Goal: Information Seeking & Learning: Understand process/instructions

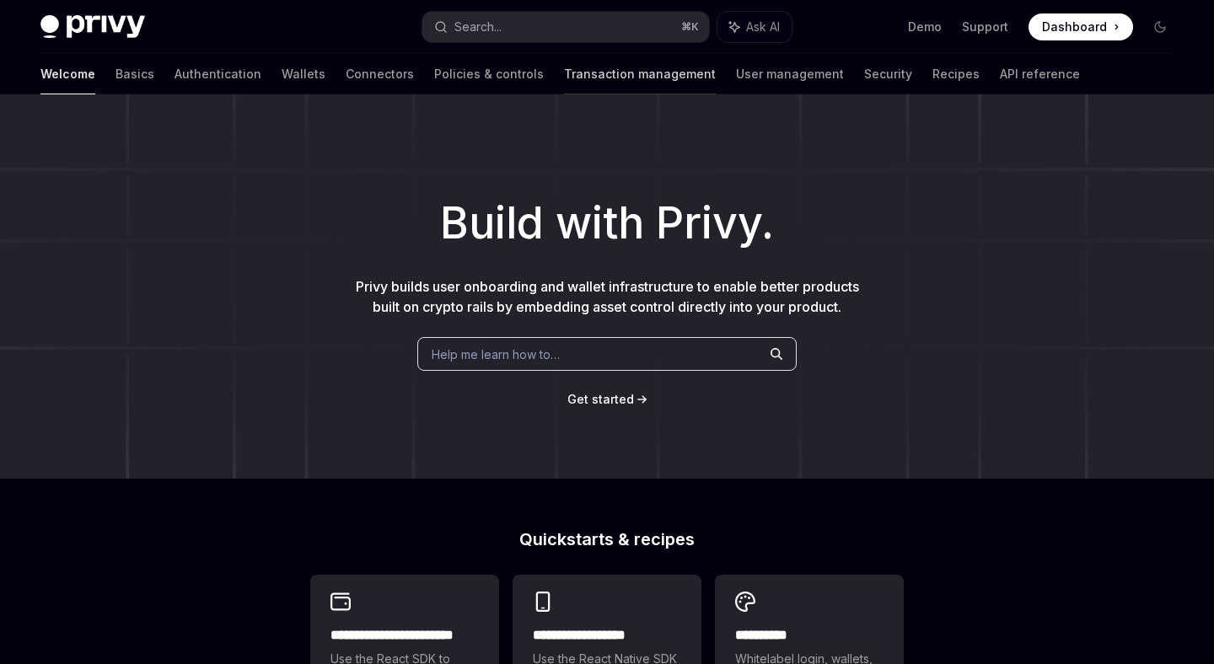
click at [588, 63] on link "Transaction management" at bounding box center [640, 74] width 152 height 40
type textarea "*"
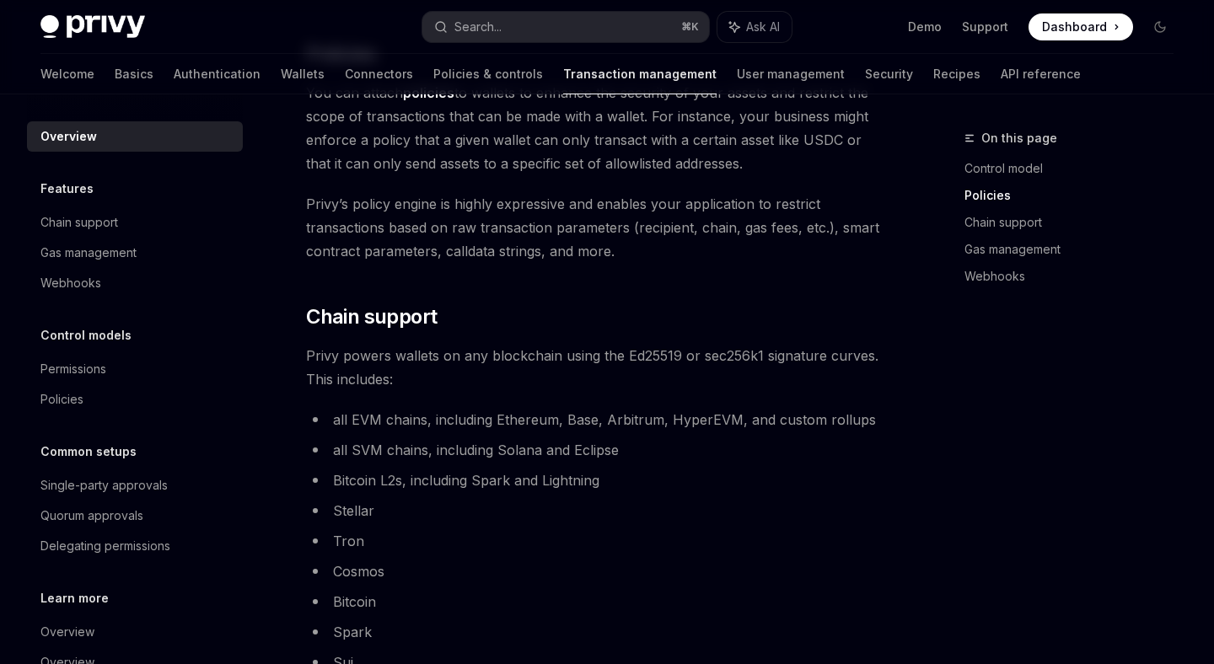
scroll to position [78, 0]
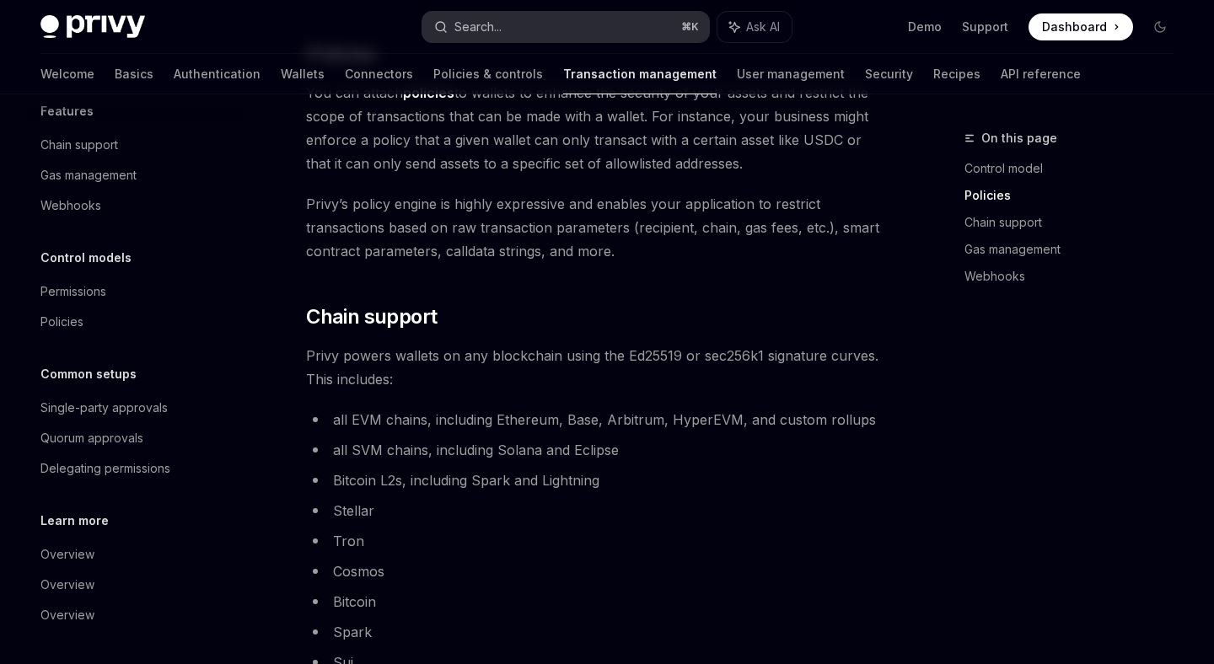
click at [467, 19] on div "Search..." at bounding box center [477, 27] width 47 height 20
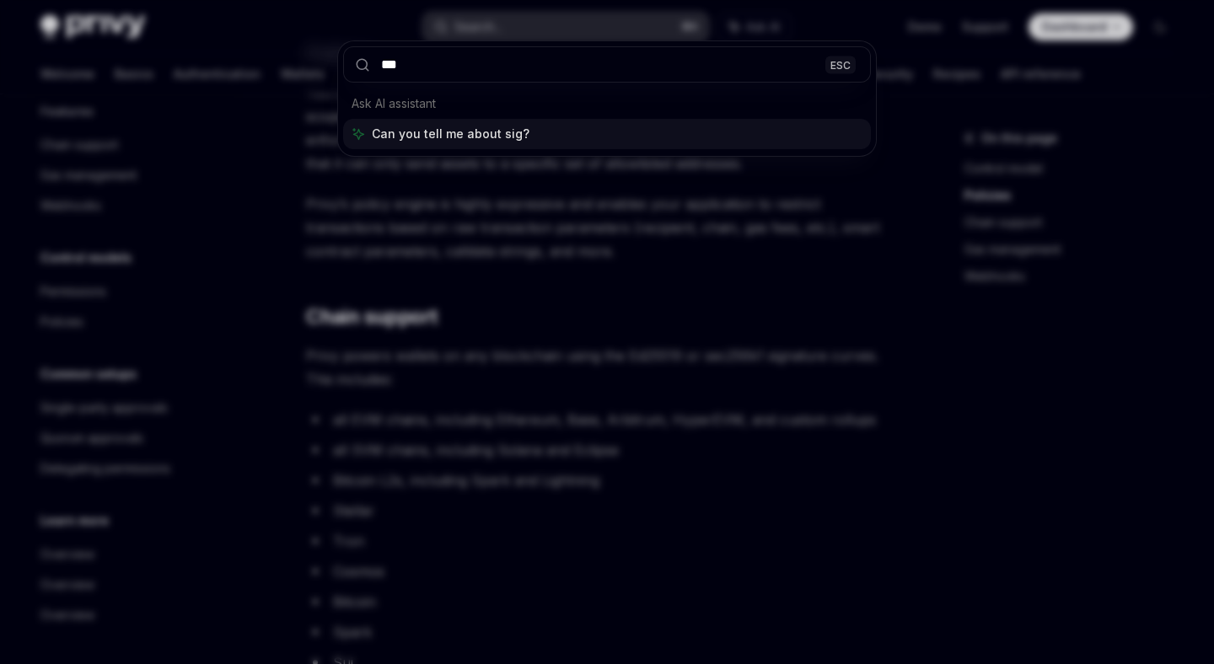
type input "****"
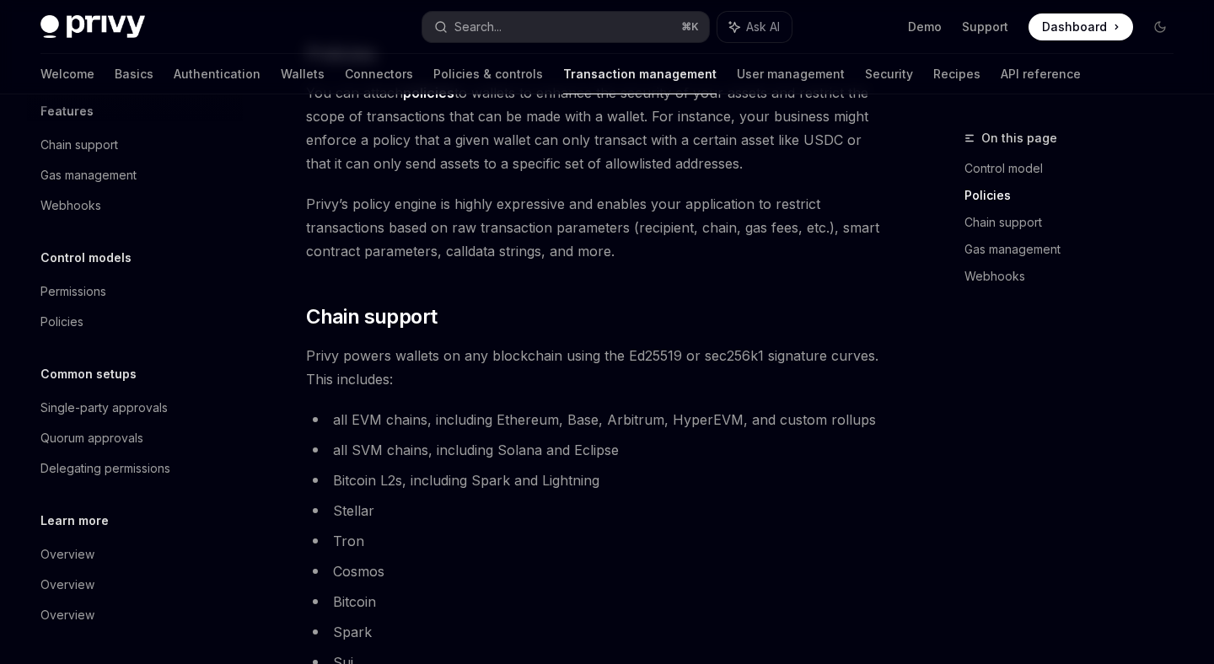
type textarea "*"
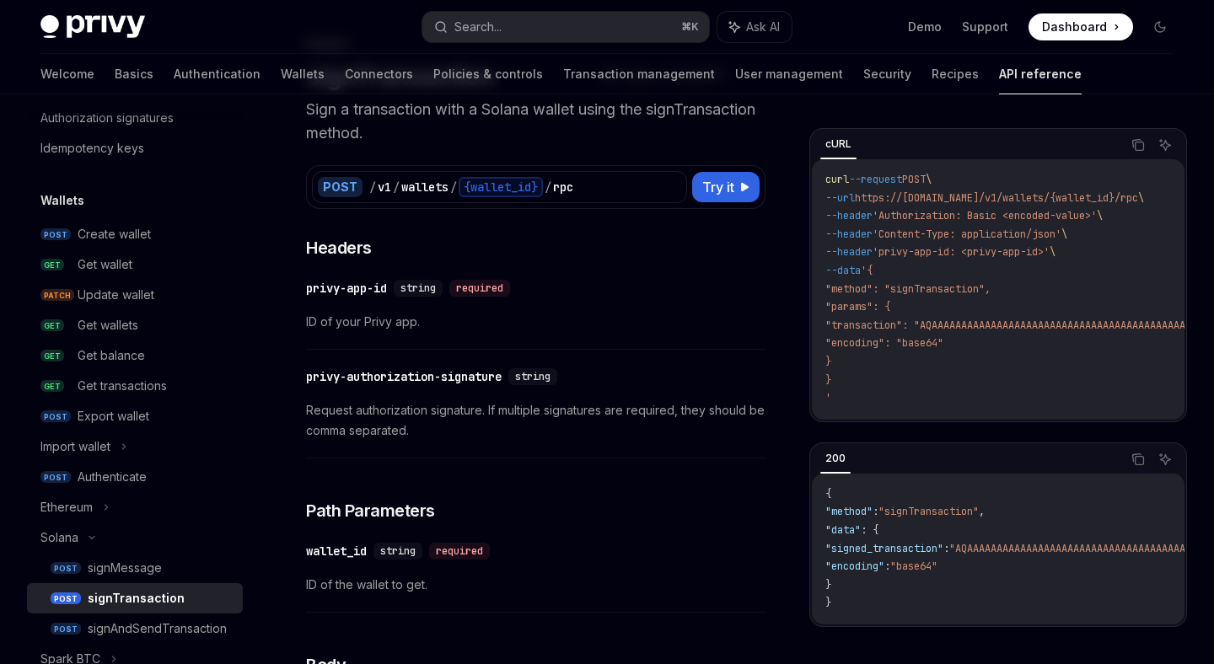
click at [503, 9] on div "Privy Docs home page Search... ⌘ K Ask AI Demo Support Dashboard Dashboard Sear…" at bounding box center [606, 27] width 1133 height 54
click at [502, 35] on div "Search..." at bounding box center [477, 27] width 47 height 20
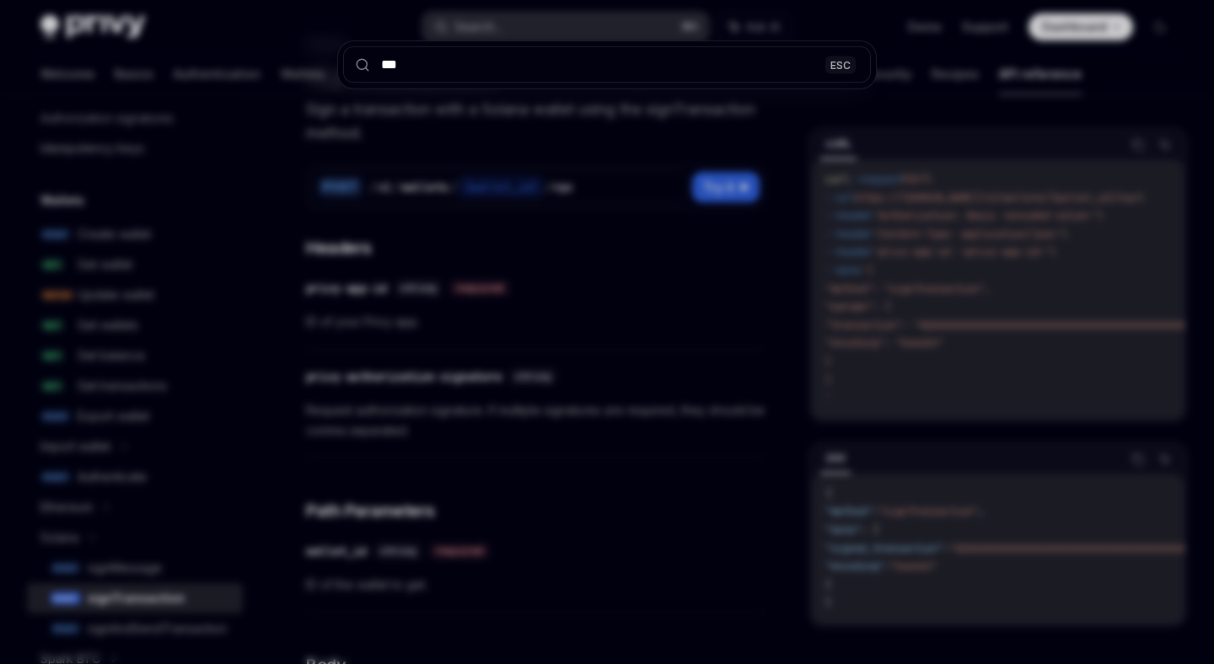
type input "****"
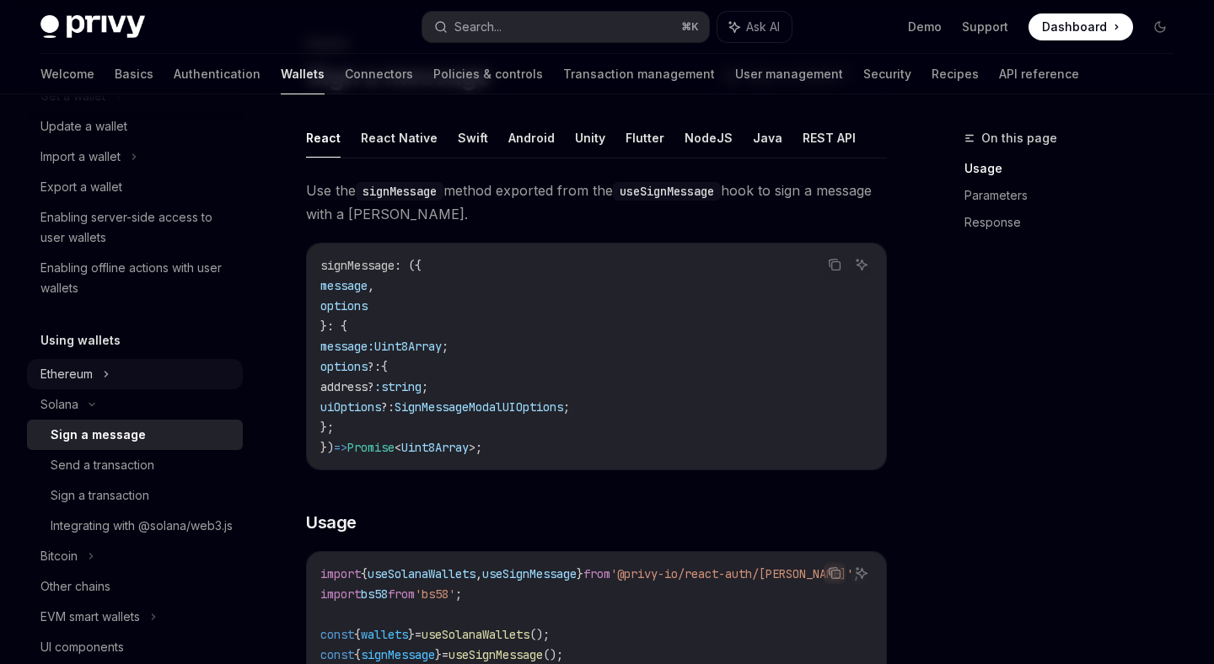
scroll to position [197, 0]
click at [137, 476] on link "Send a transaction" at bounding box center [135, 464] width 216 height 30
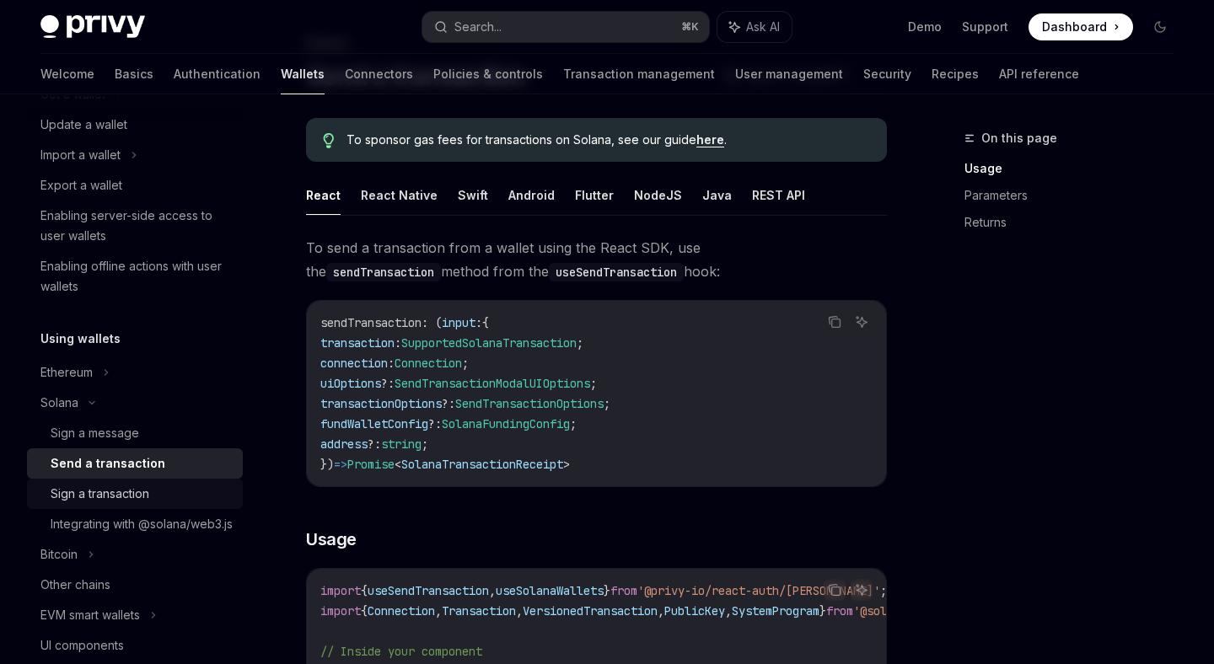
click at [138, 492] on div "Sign a transaction" at bounding box center [100, 494] width 99 height 20
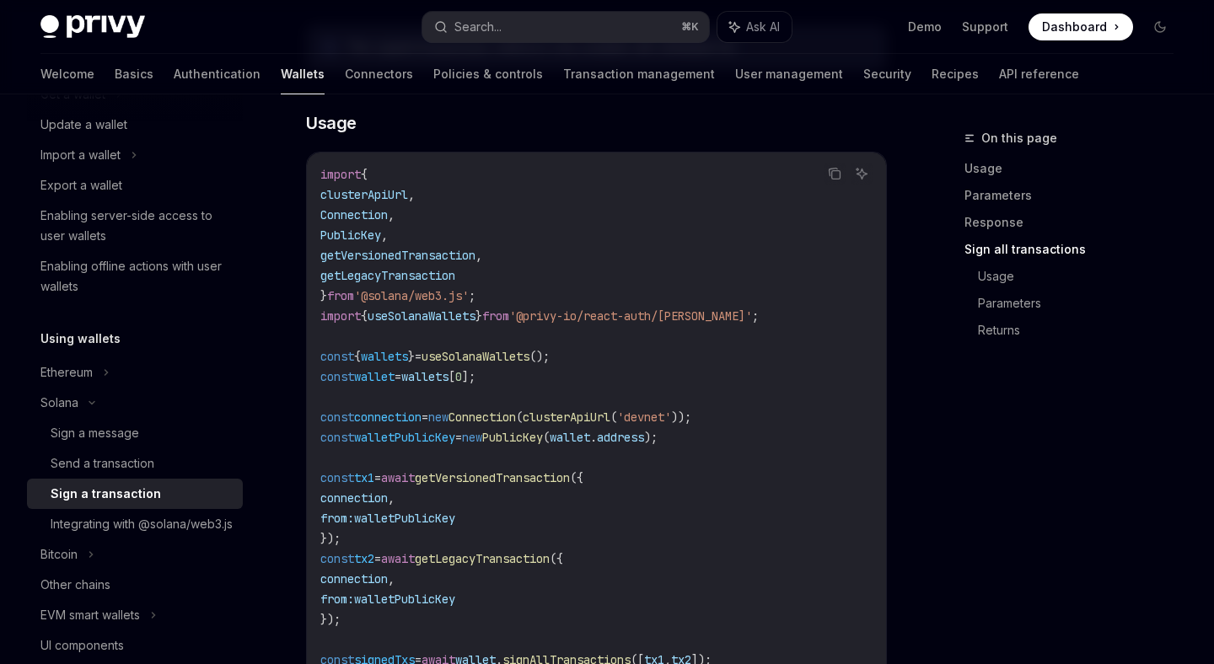
scroll to position [2215, 0]
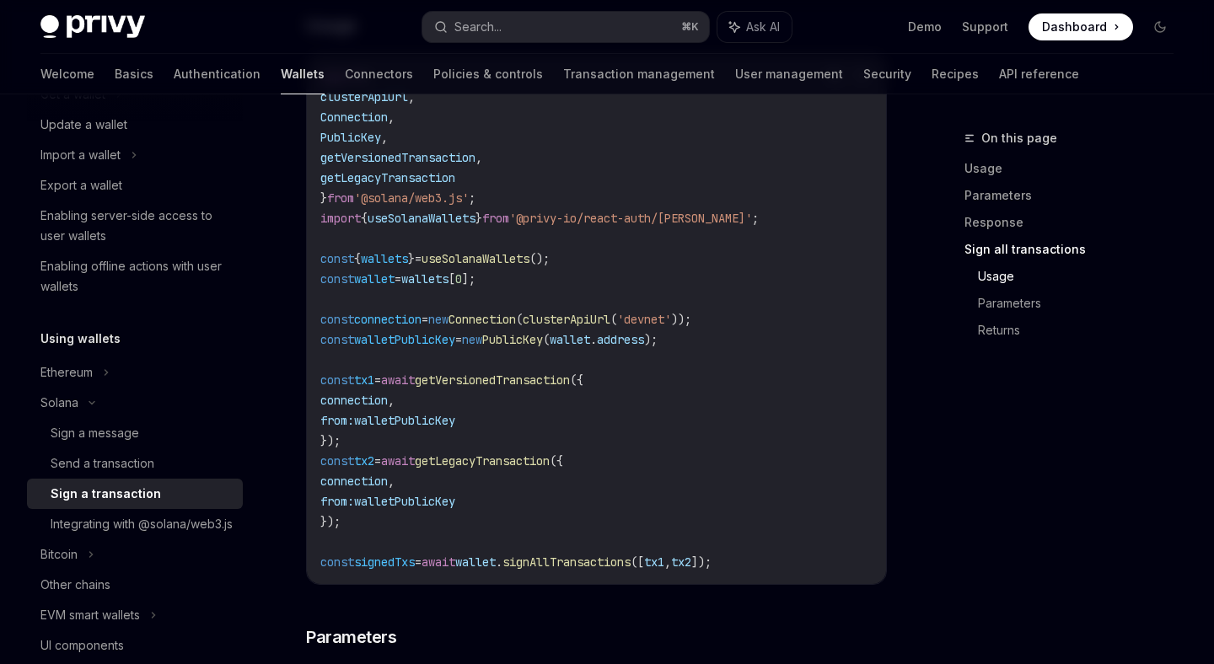
click at [281, 76] on link "Wallets" at bounding box center [303, 74] width 44 height 40
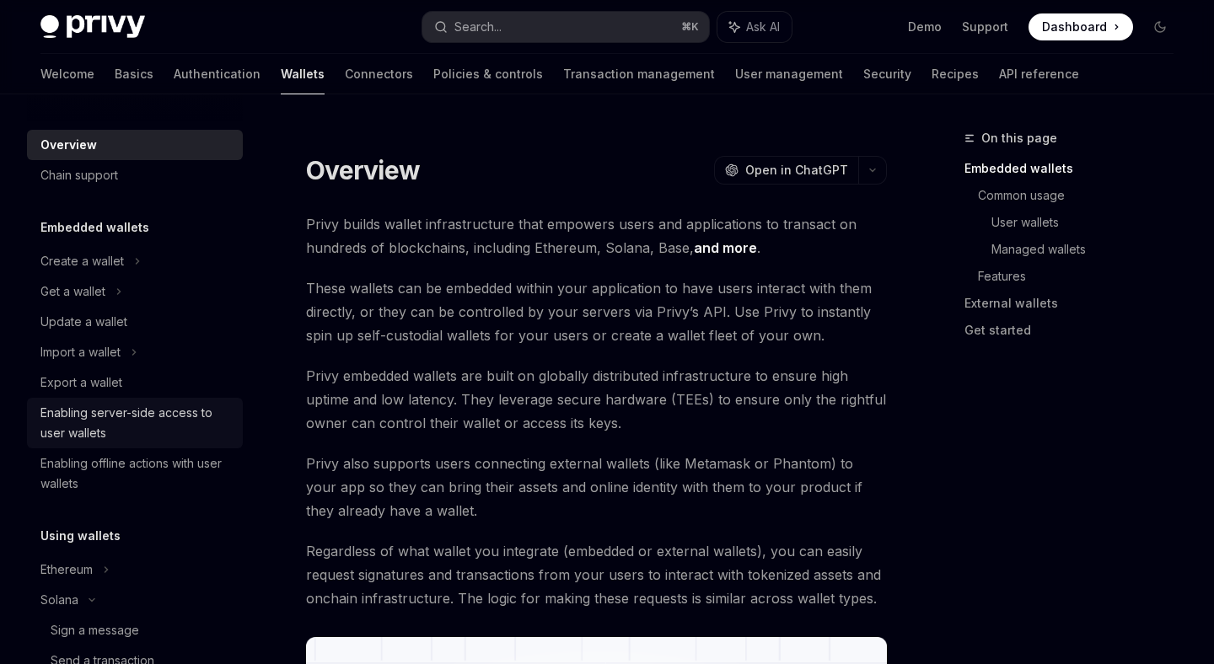
click at [127, 425] on div "Enabling server-side access to user wallets" at bounding box center [136, 423] width 192 height 40
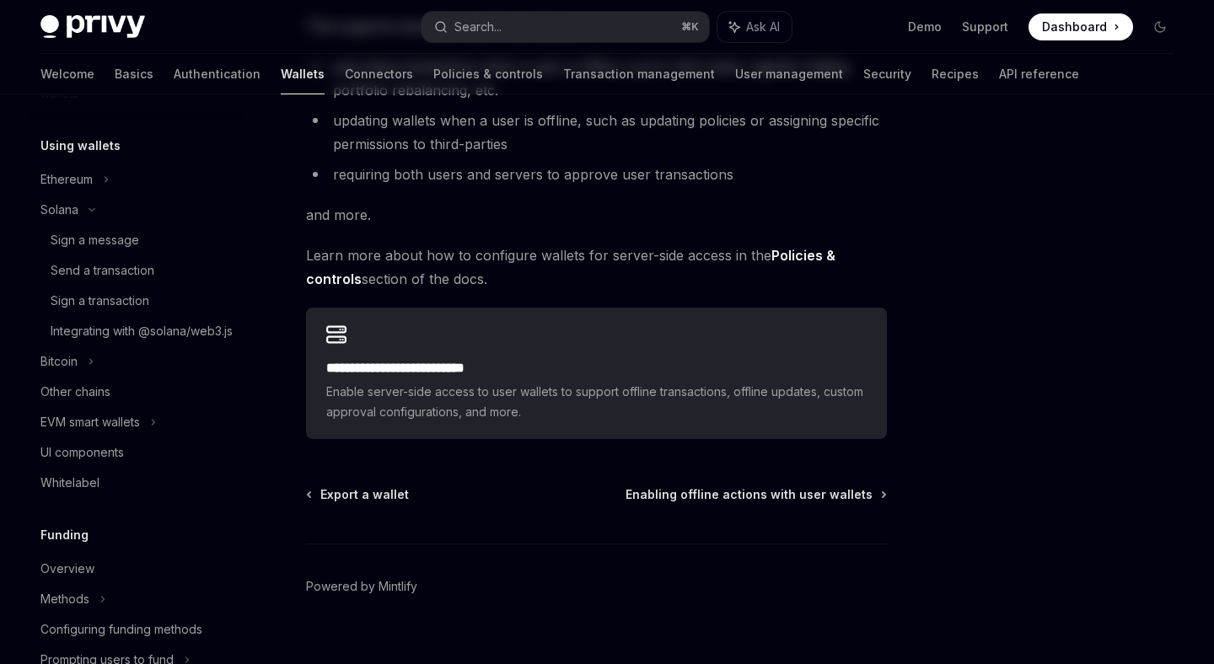
scroll to position [341, 0]
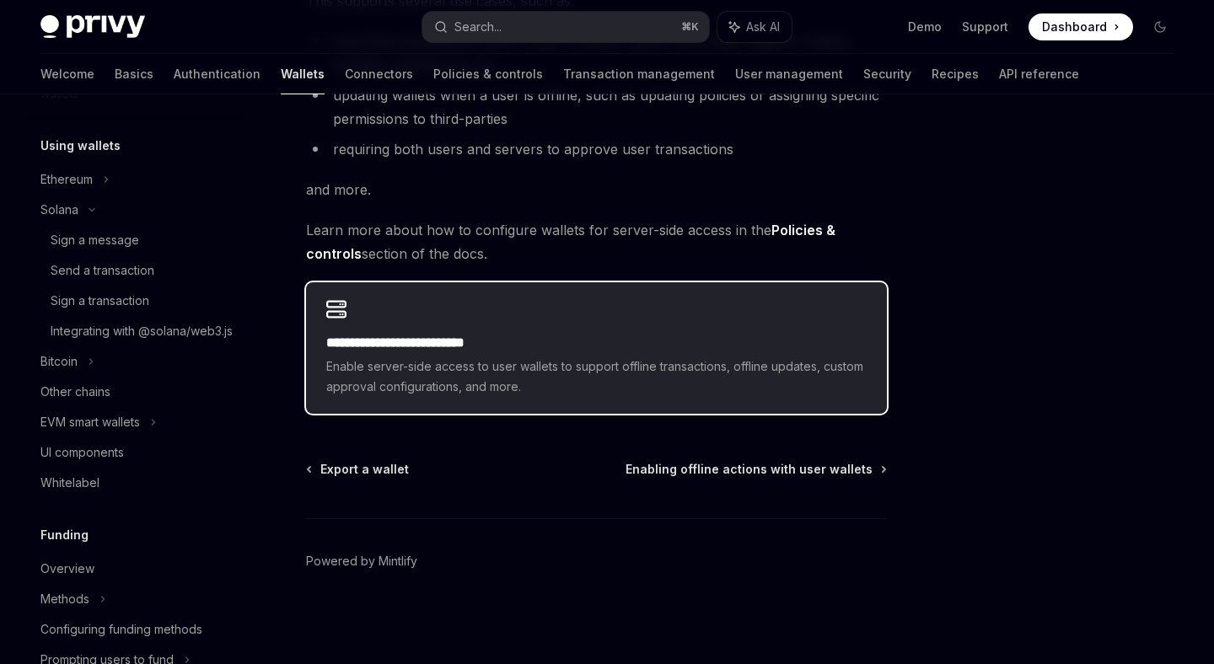
click at [401, 335] on h2 "**********" at bounding box center [596, 343] width 540 height 20
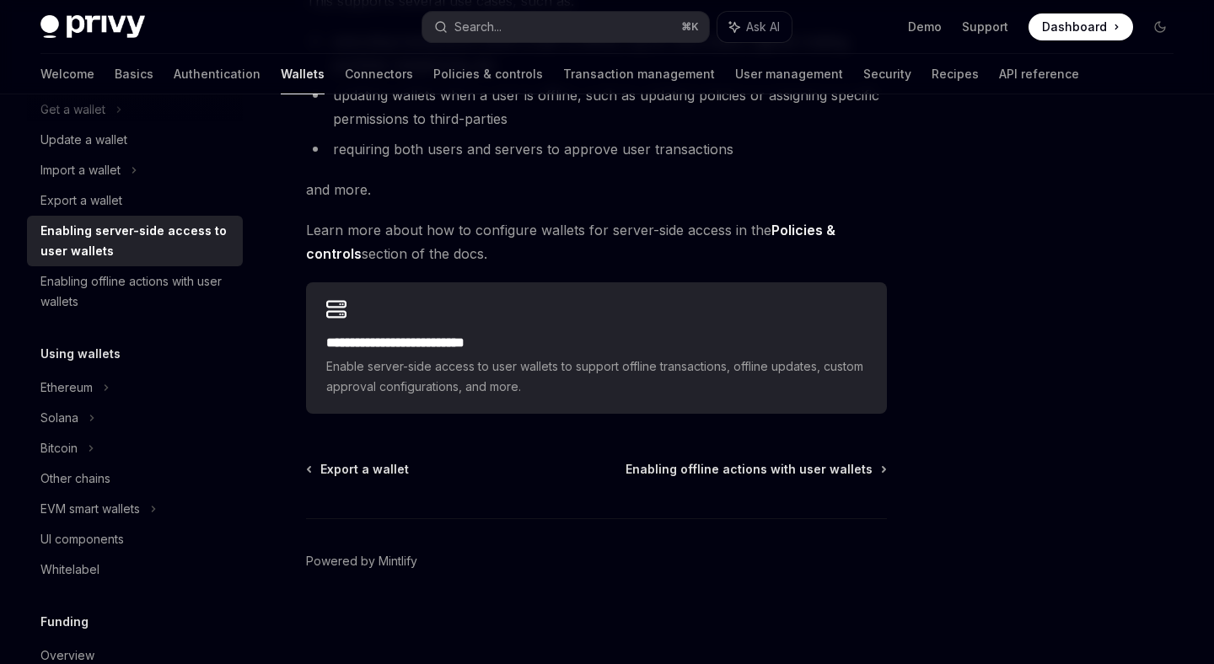
scroll to position [186, 0]
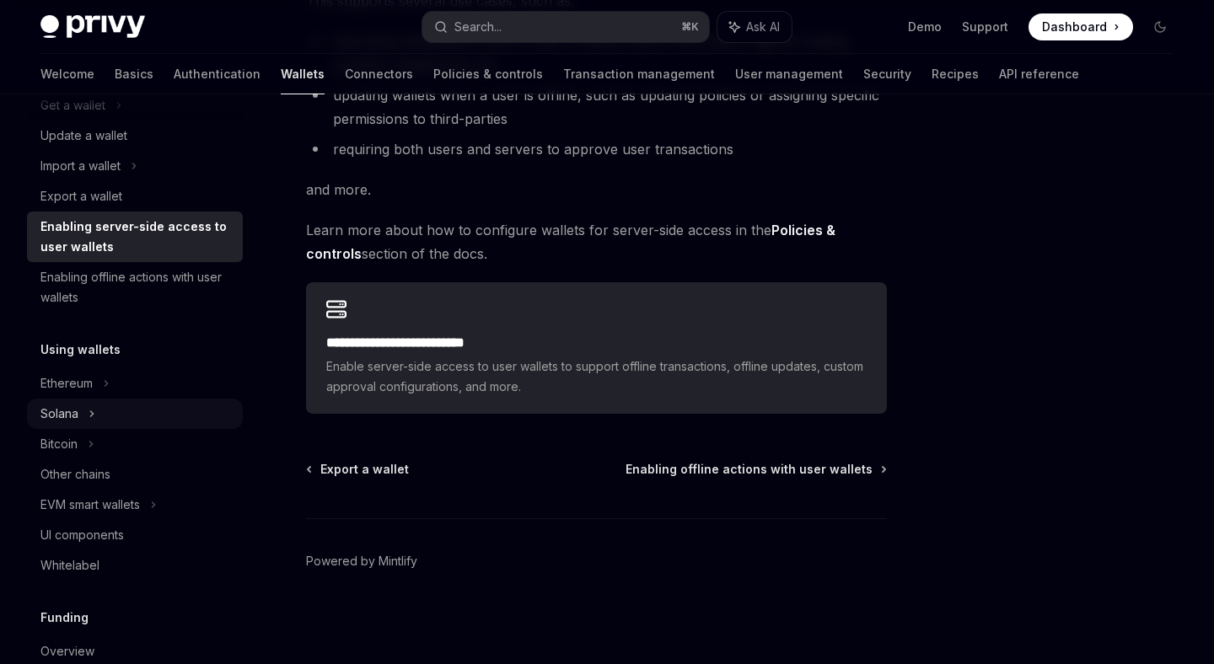
click at [106, 121] on div "Solana" at bounding box center [135, 105] width 216 height 30
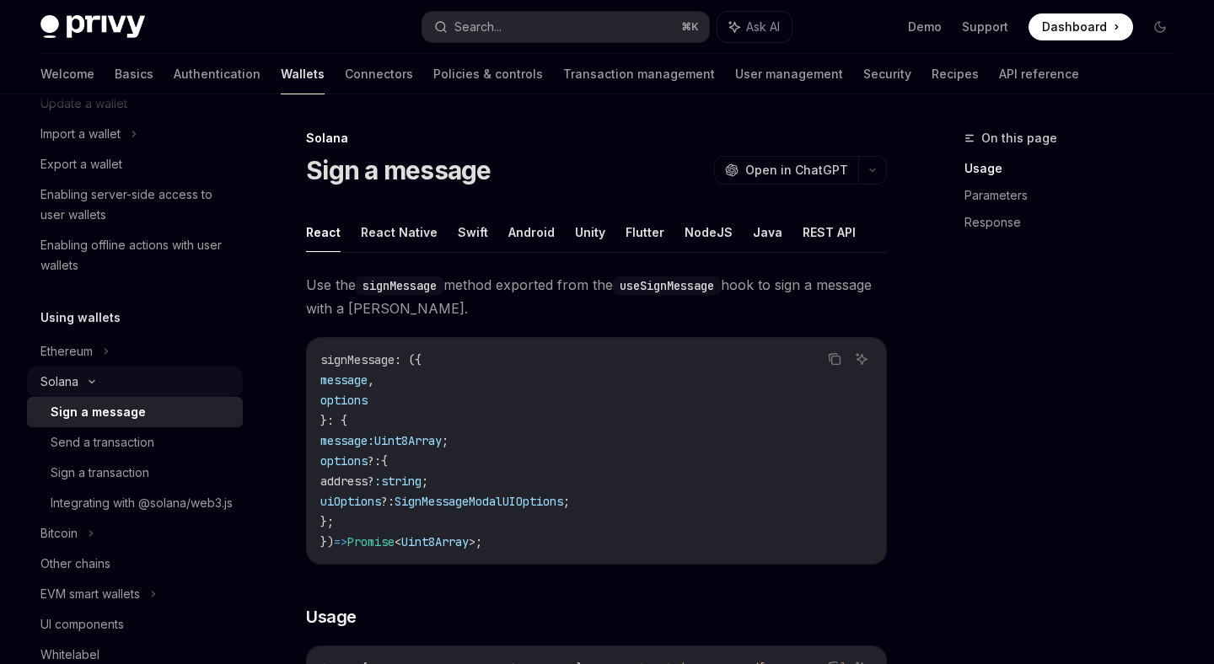
scroll to position [222, 0]
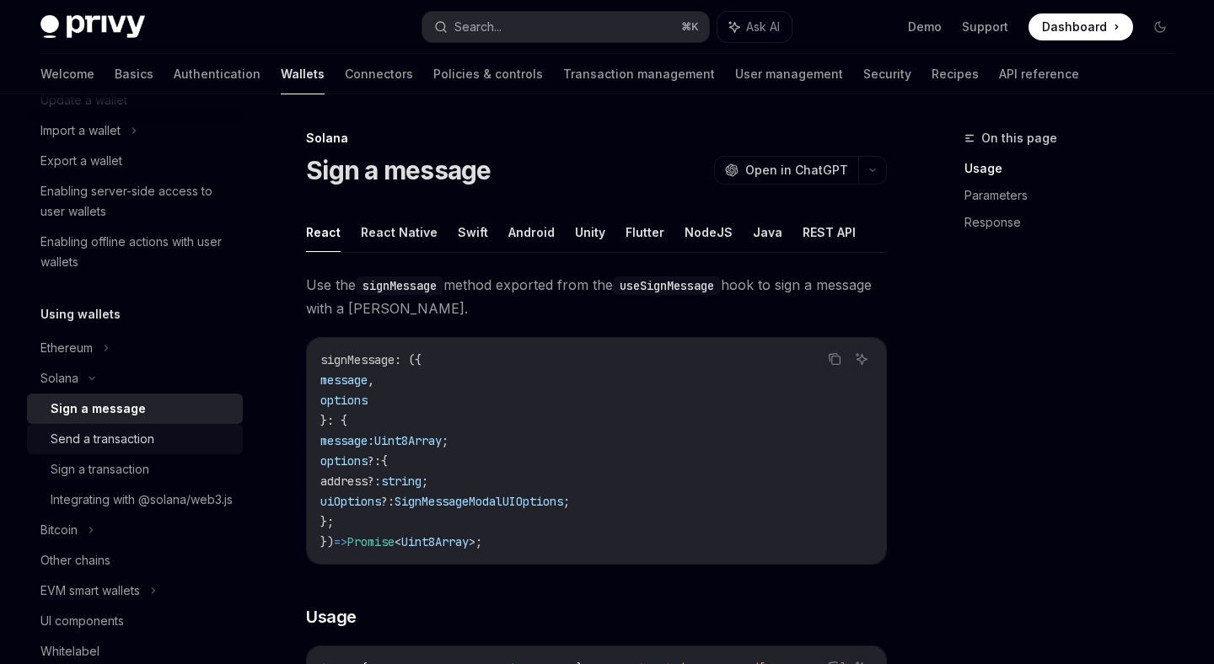
click at [111, 444] on div "Send a transaction" at bounding box center [103, 439] width 104 height 20
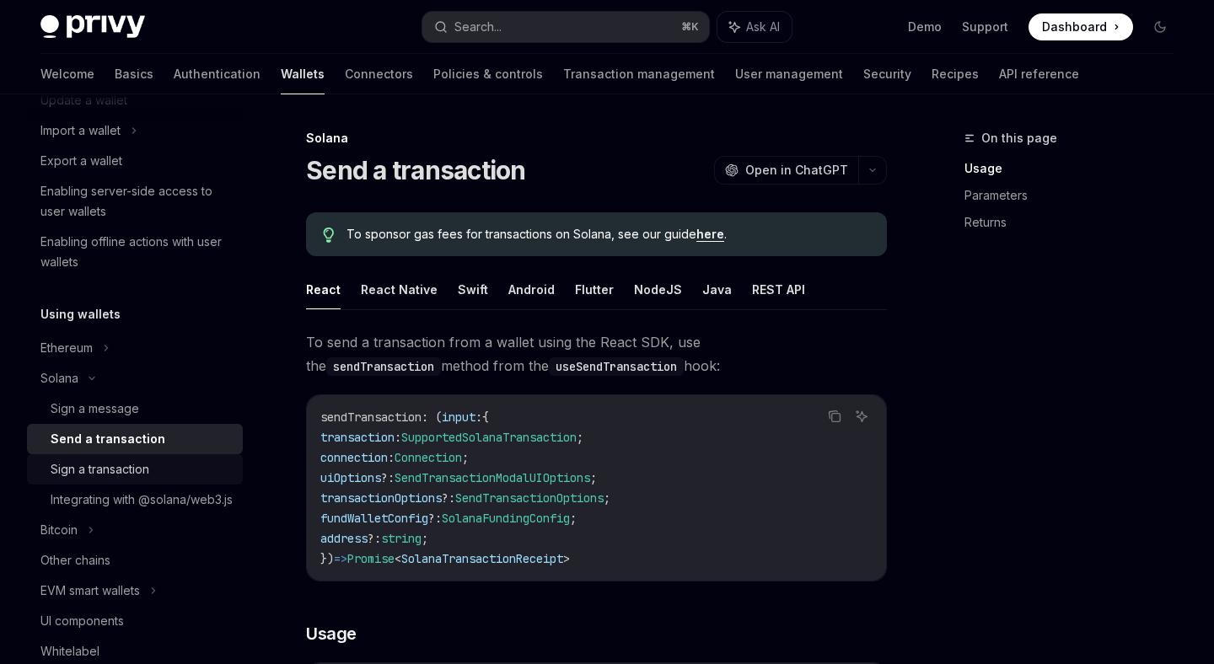
click at [114, 467] on div "Sign a transaction" at bounding box center [100, 470] width 99 height 20
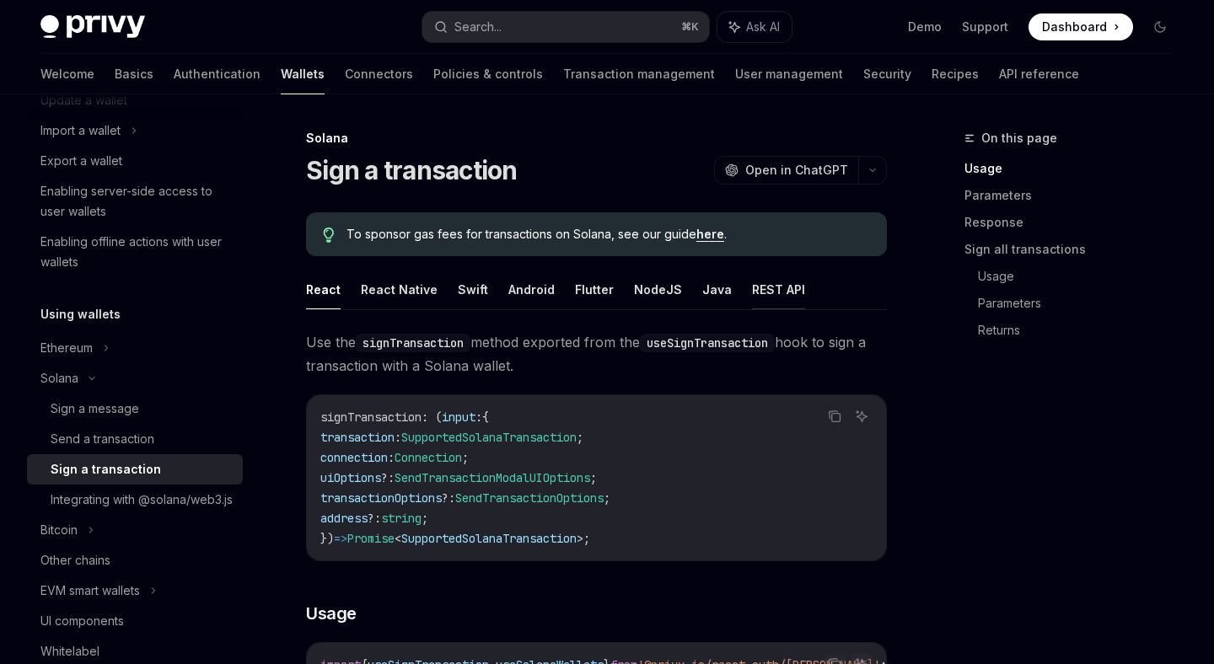
click at [780, 289] on button "REST API" at bounding box center [778, 290] width 53 height 40
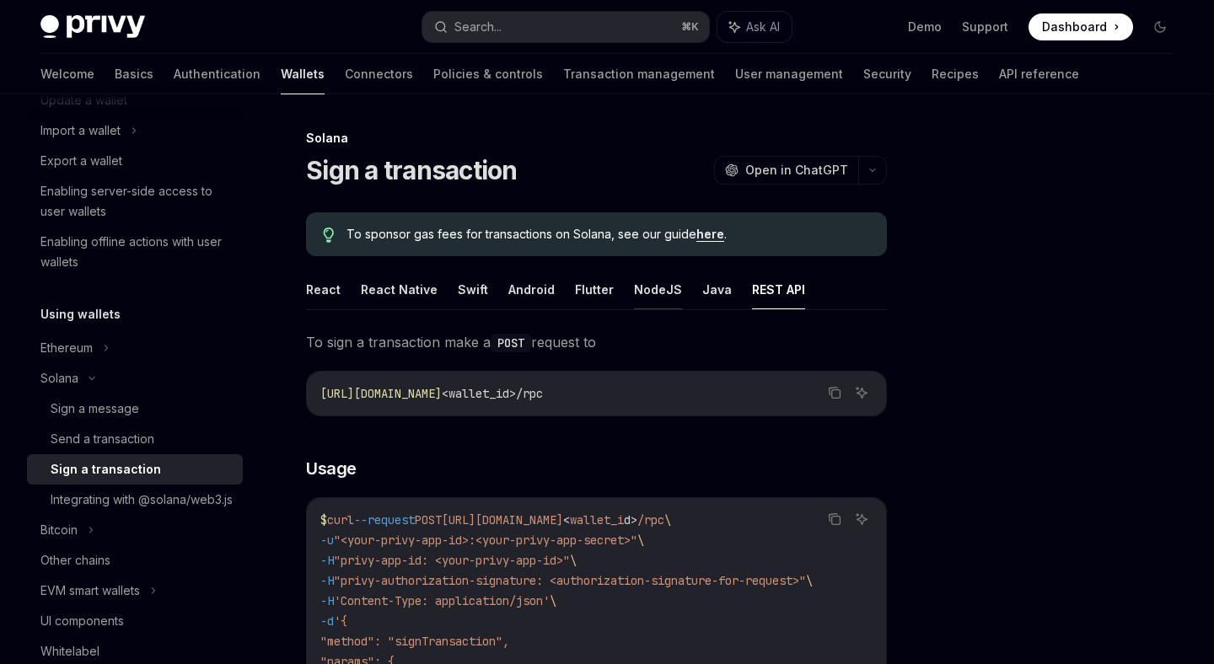
click at [652, 286] on button "NodeJS" at bounding box center [658, 290] width 48 height 40
type textarea "*"
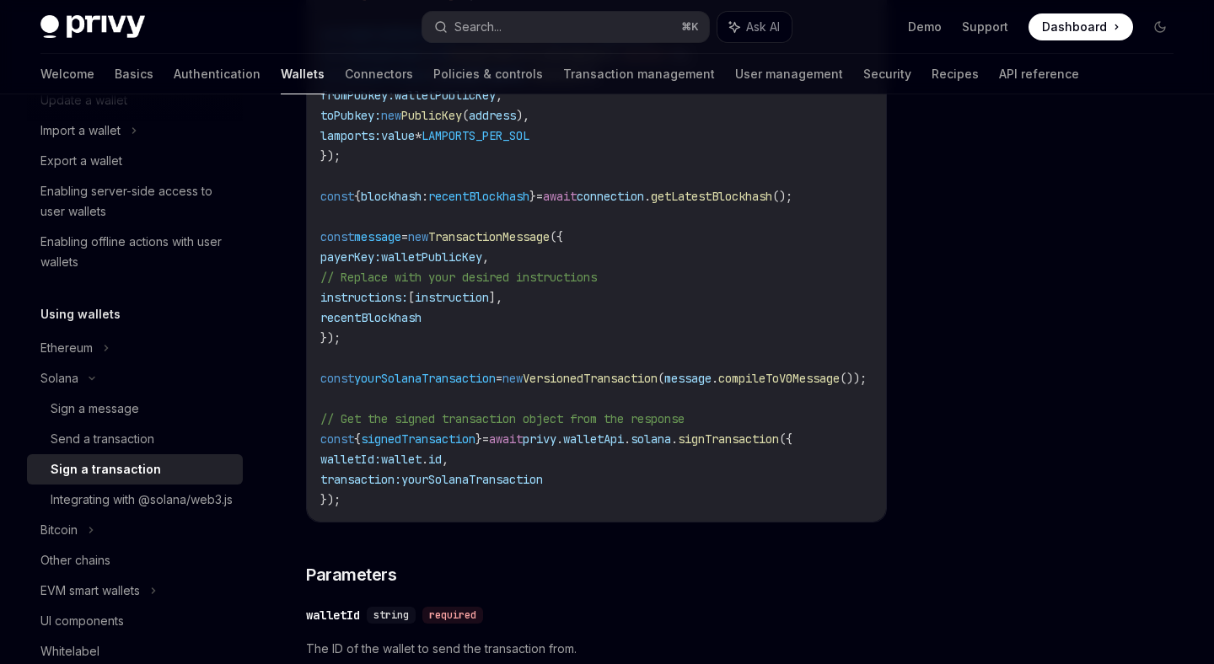
scroll to position [751, 0]
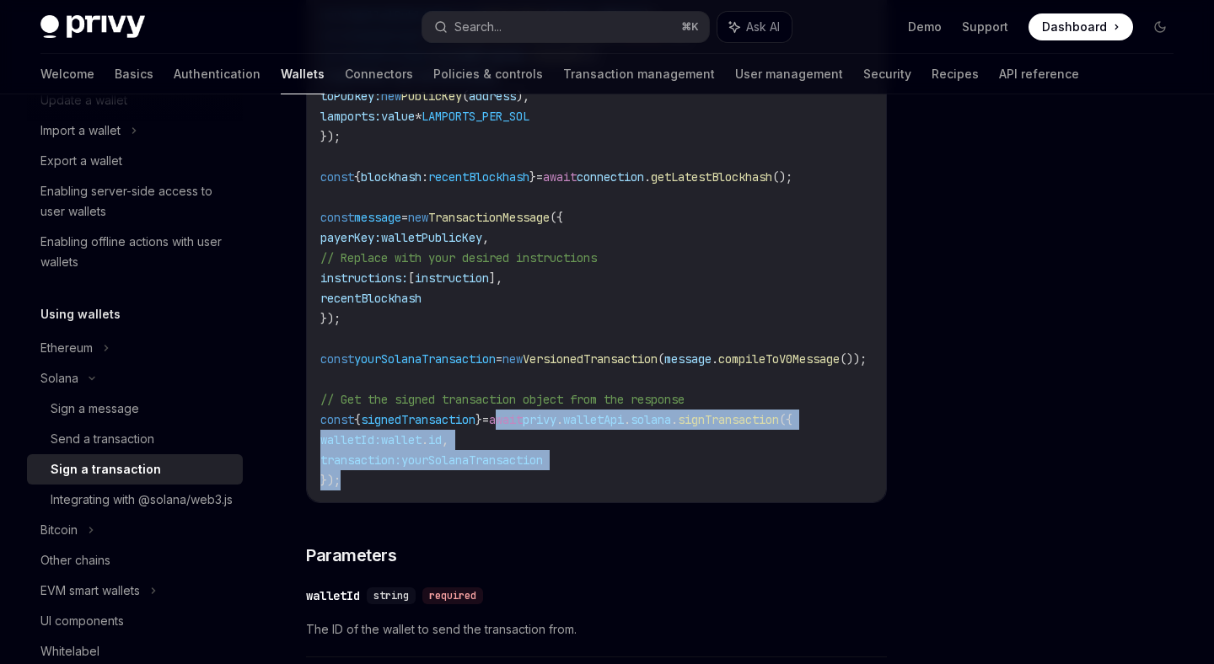
copy code "await privy . walletApi . [GEOGRAPHIC_DATA] . signTransaction ({ walletId: wall…"
drag, startPoint x: 519, startPoint y: 423, endPoint x: 535, endPoint y: 487, distance: 65.2
click at [535, 487] on code "import { clusterApiUrl , Connection , LAMPORTS_PER_SOL , PublicKey , SystemProg…" at bounding box center [613, 136] width 587 height 708
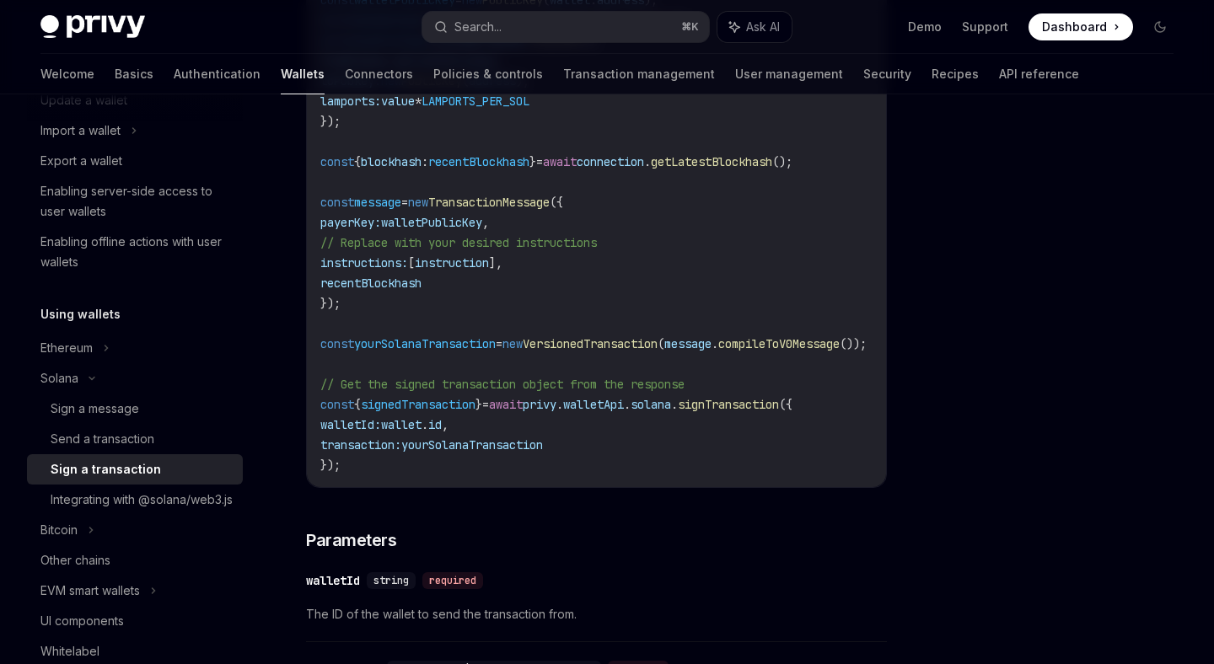
click at [429, 412] on span "signedTransaction" at bounding box center [418, 404] width 115 height 15
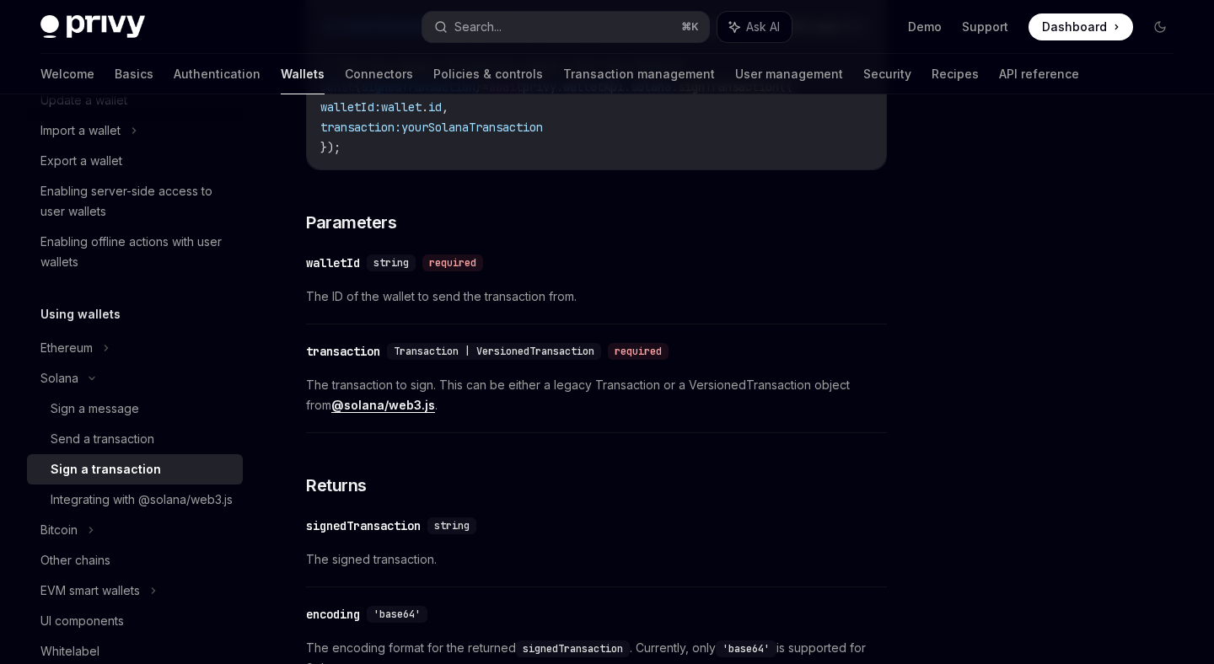
scroll to position [1089, 0]
